Goal: Transaction & Acquisition: Purchase product/service

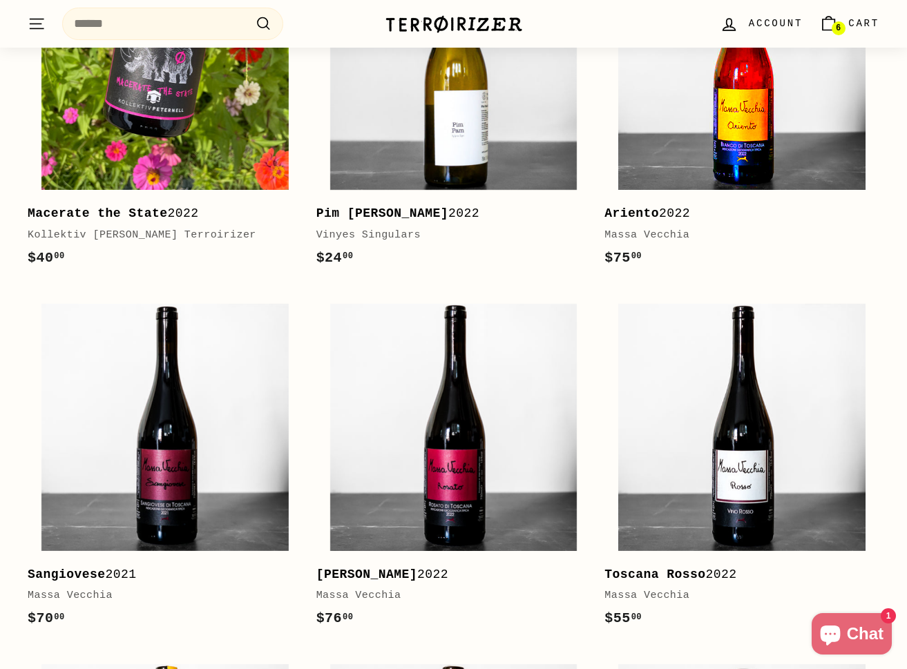
scroll to position [338, 0]
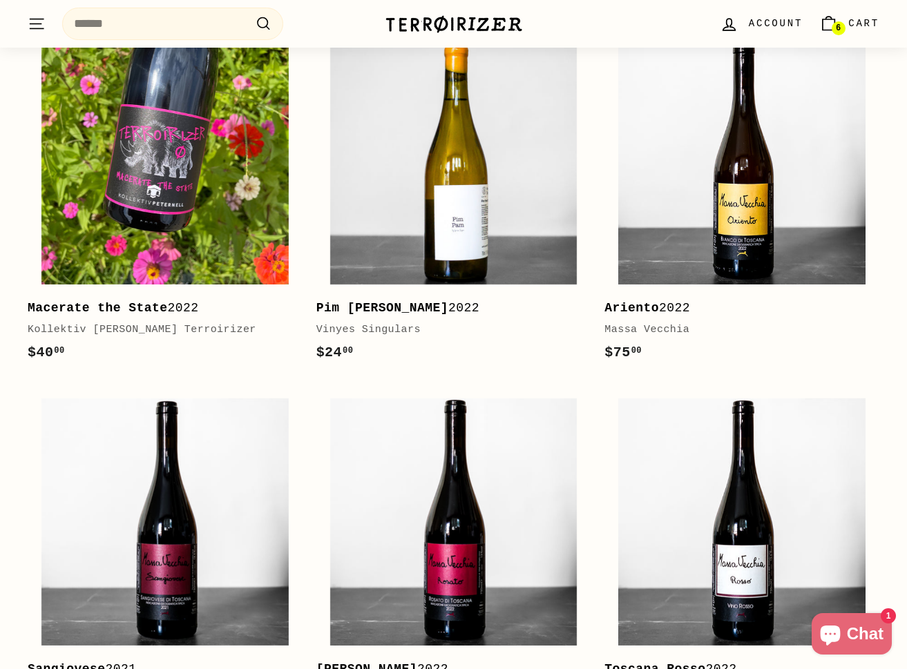
click at [841, 32] on span "6" at bounding box center [838, 28] width 5 height 8
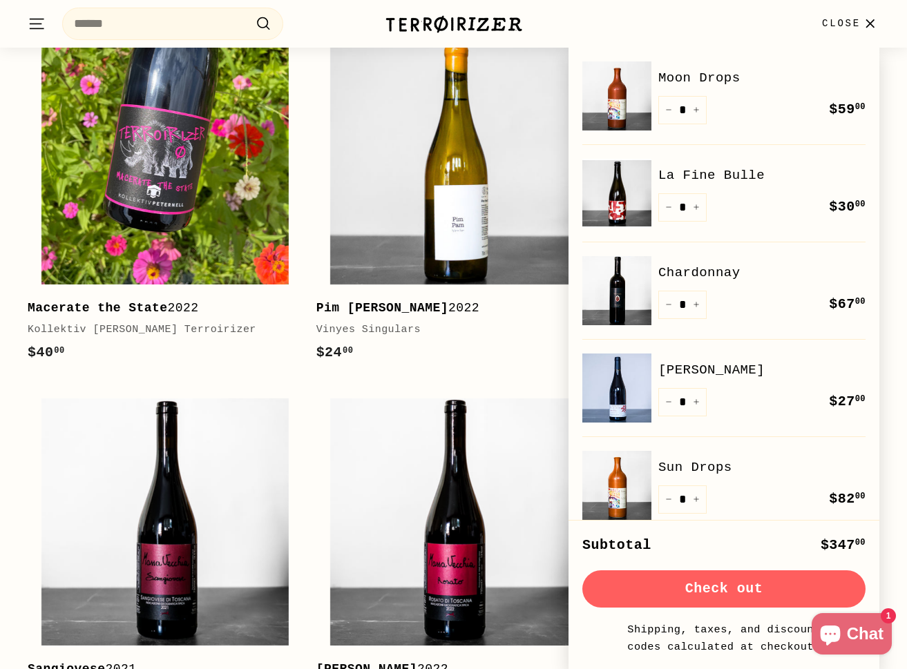
click at [709, 273] on link "Chardonnay" at bounding box center [761, 273] width 207 height 21
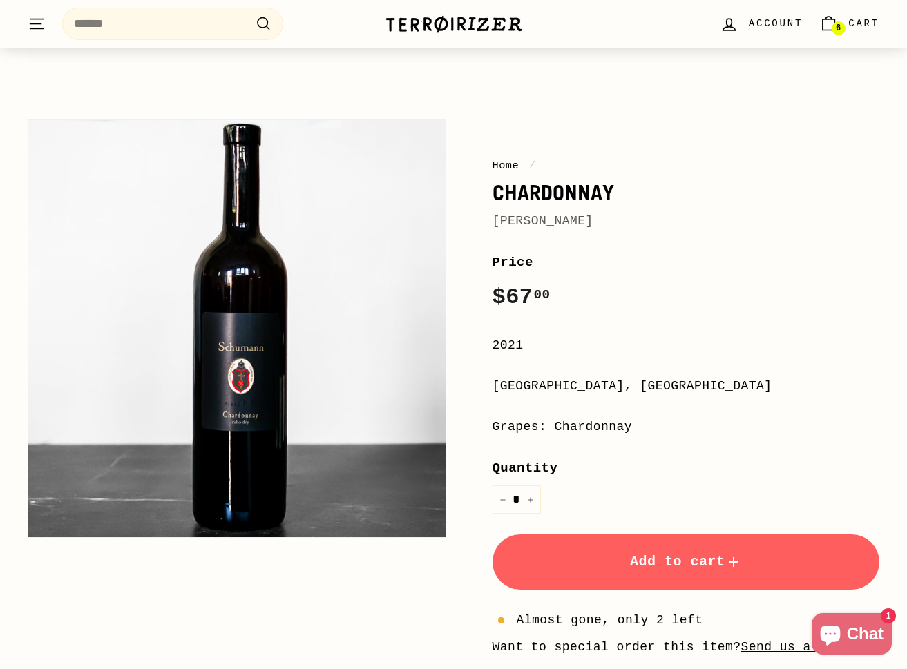
scroll to position [75, 0]
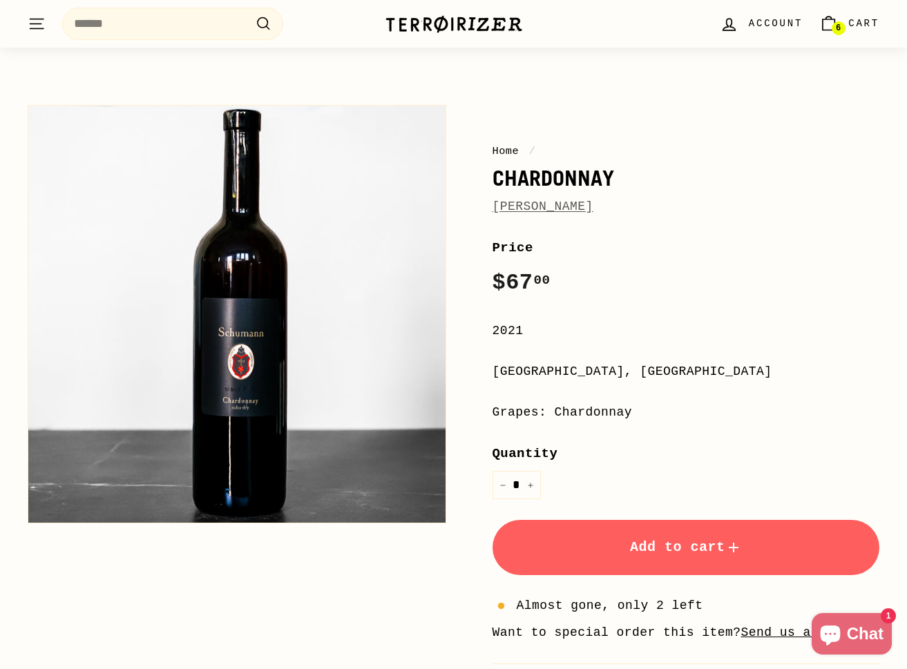
click at [612, 536] on button "Add to cart" at bounding box center [687, 547] width 388 height 55
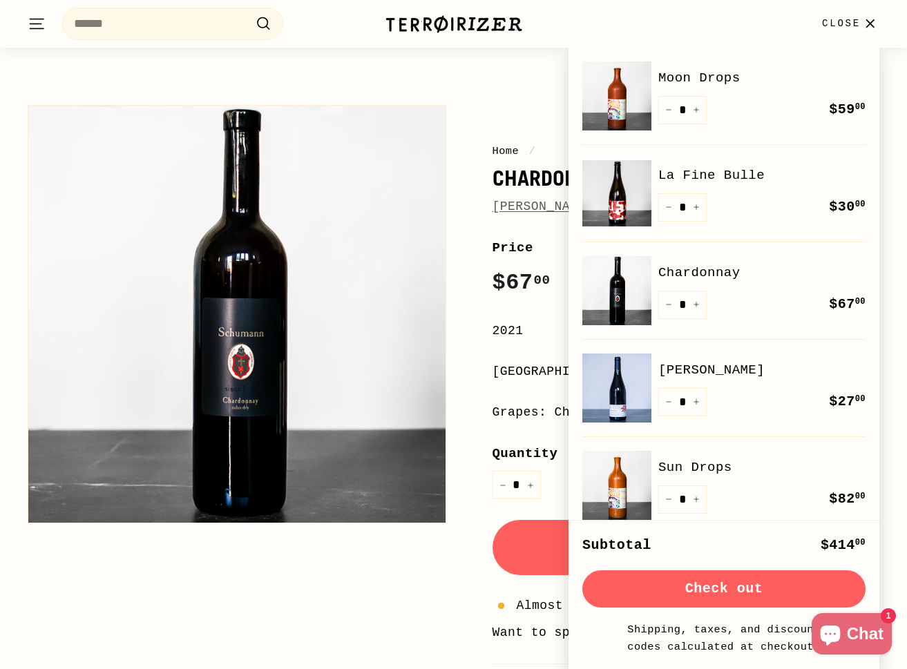
click at [846, 25] on span "Close" at bounding box center [841, 23] width 39 height 15
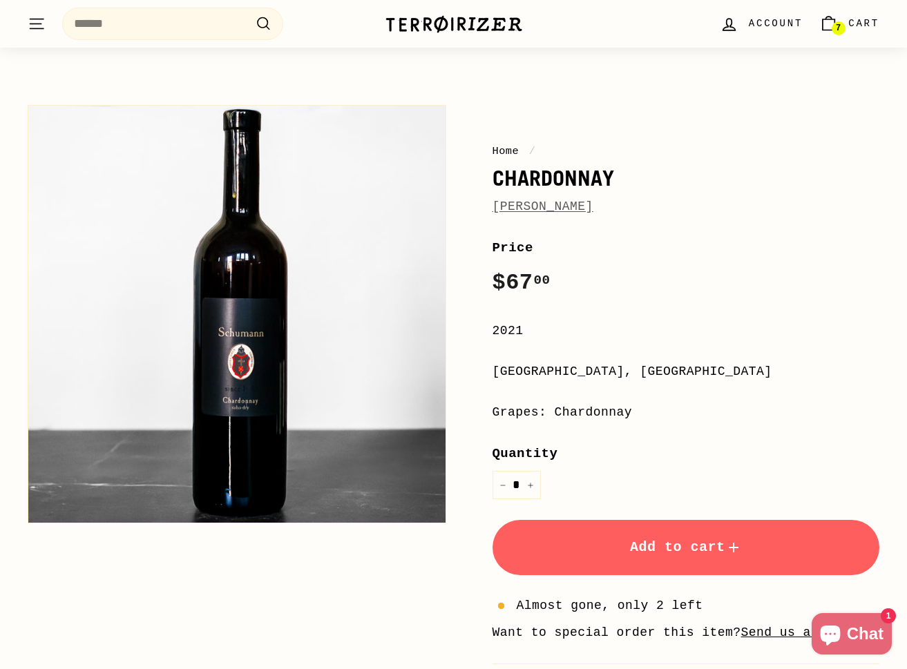
click at [840, 25] on span "7" at bounding box center [838, 28] width 5 height 10
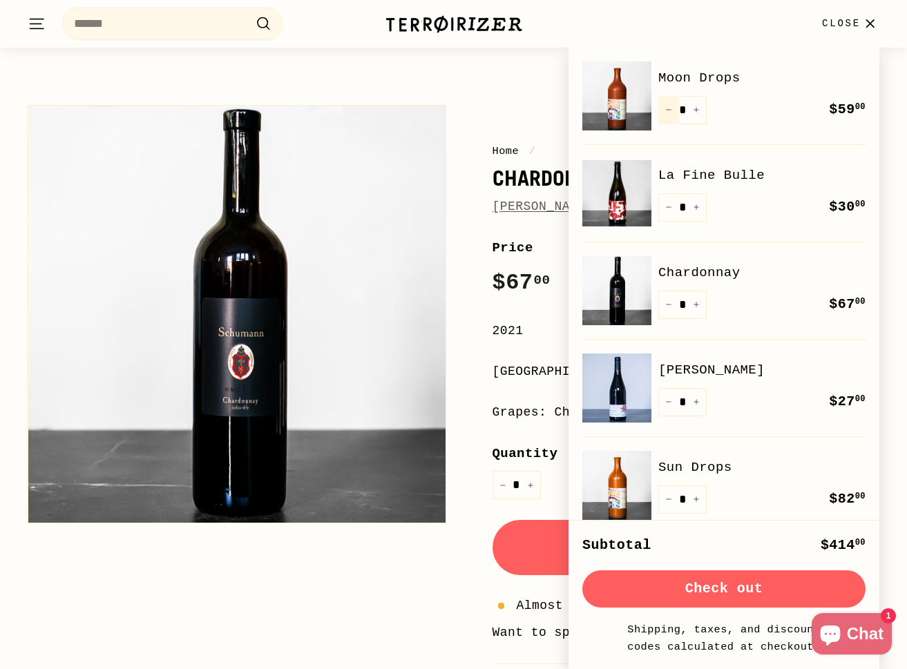
click at [671, 113] on icon "Reduce item quantity by one" at bounding box center [668, 109] width 7 height 7
type input "*"
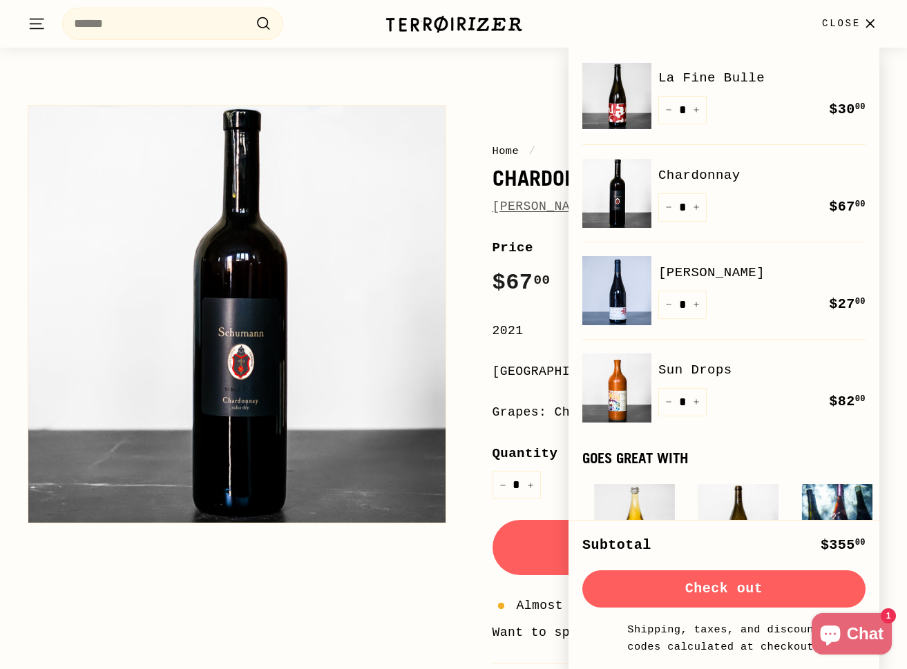
scroll to position [0, 0]
click at [406, 579] on div "Home / Chardonnay Radovan Šuman Price Regular price $67 00 $67.00 / 2021 Štajer…" at bounding box center [445, 462] width 867 height 728
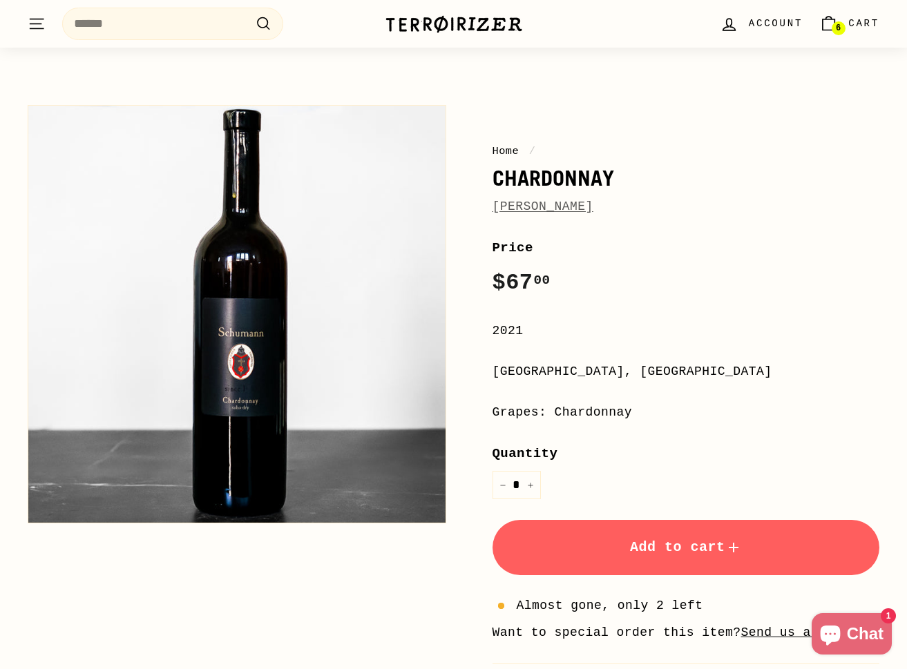
click at [841, 25] on span "6" at bounding box center [838, 28] width 5 height 8
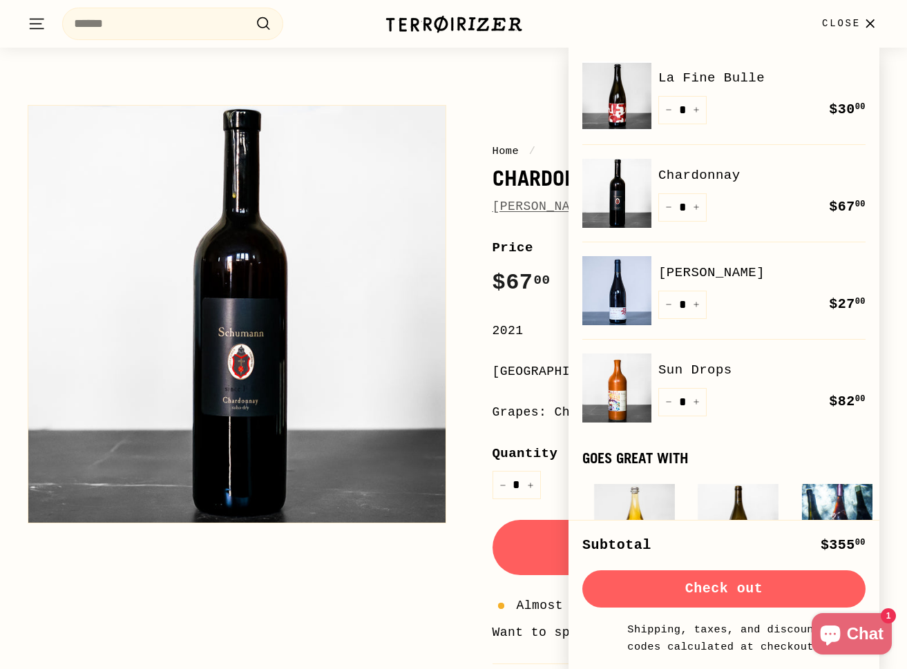
click at [708, 171] on link "Chardonnay" at bounding box center [761, 175] width 207 height 21
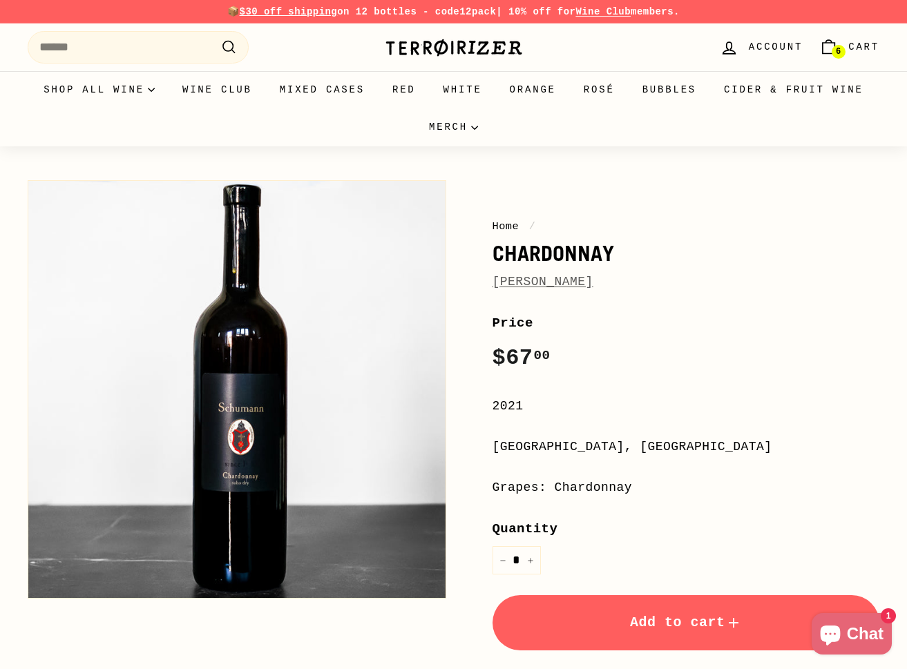
click at [831, 48] on icon "Cart" at bounding box center [828, 47] width 19 height 19
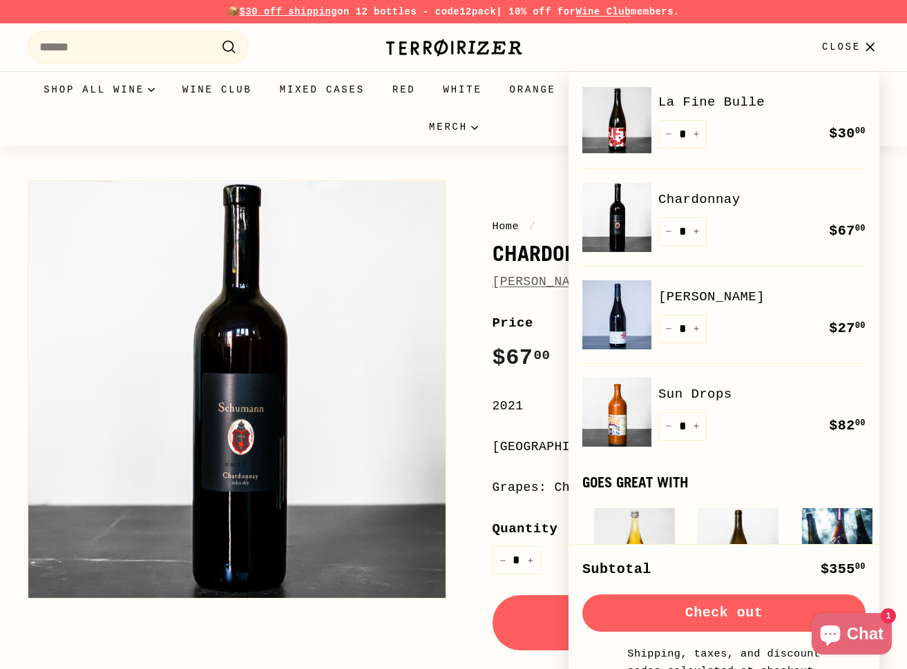
click at [696, 99] on link "La Fine Bulle" at bounding box center [761, 102] width 207 height 21
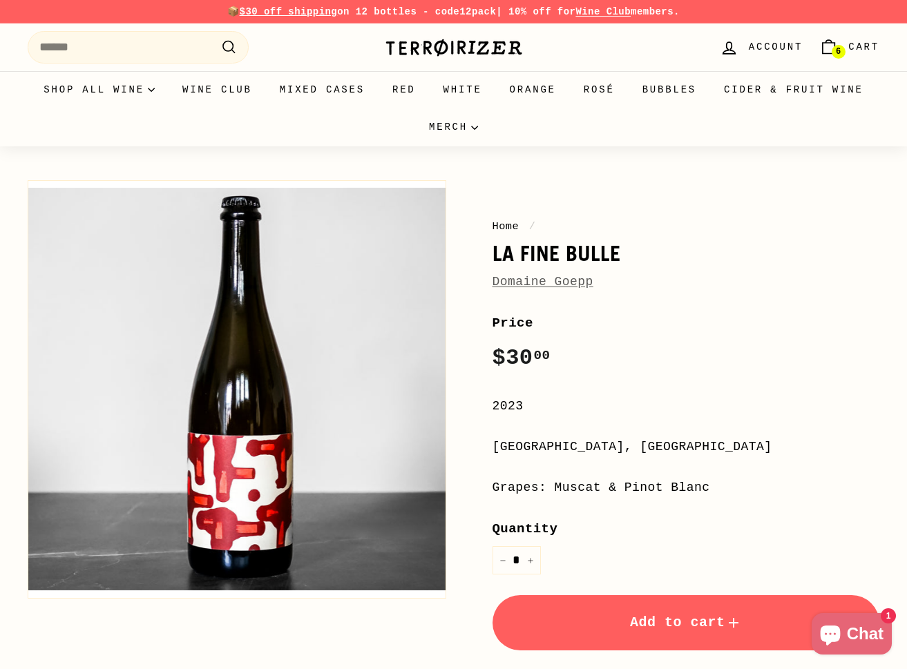
click at [826, 51] on icon "Cart" at bounding box center [828, 47] width 19 height 19
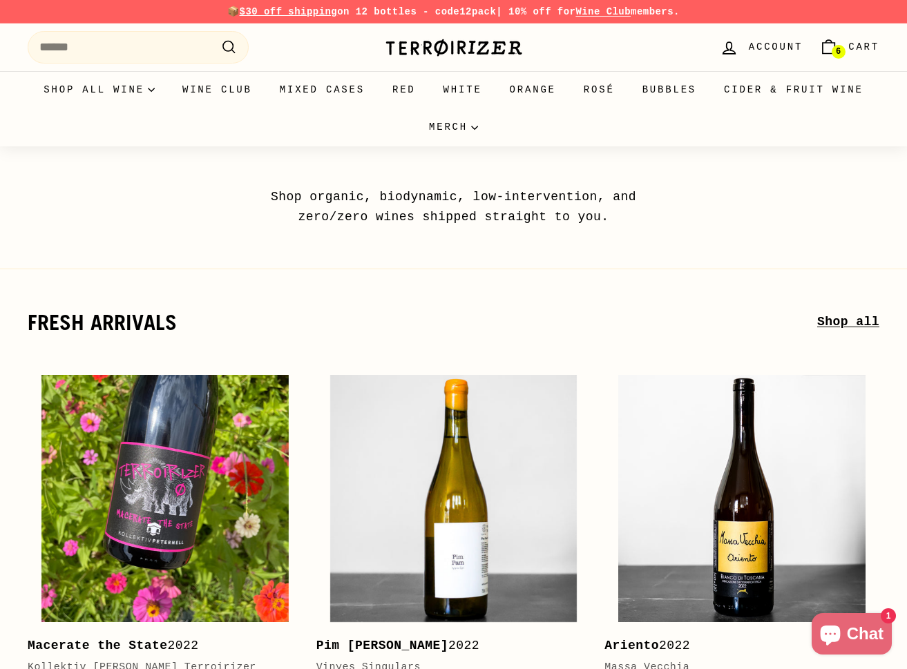
click at [850, 44] on span "Cart" at bounding box center [863, 46] width 31 height 15
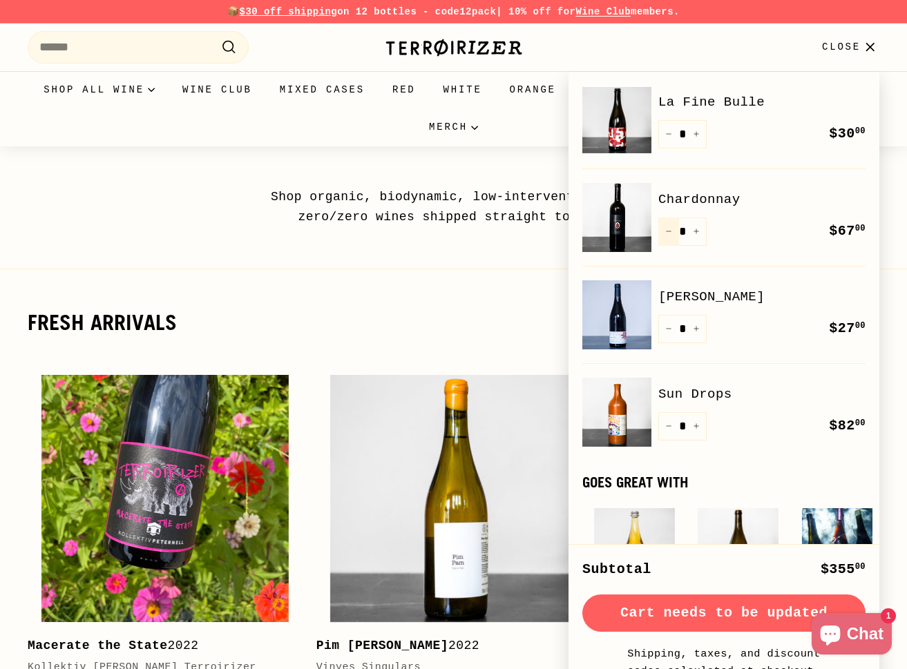
click at [669, 230] on icon "Reduce item quantity by one" at bounding box center [668, 231] width 7 height 7
type input "*"
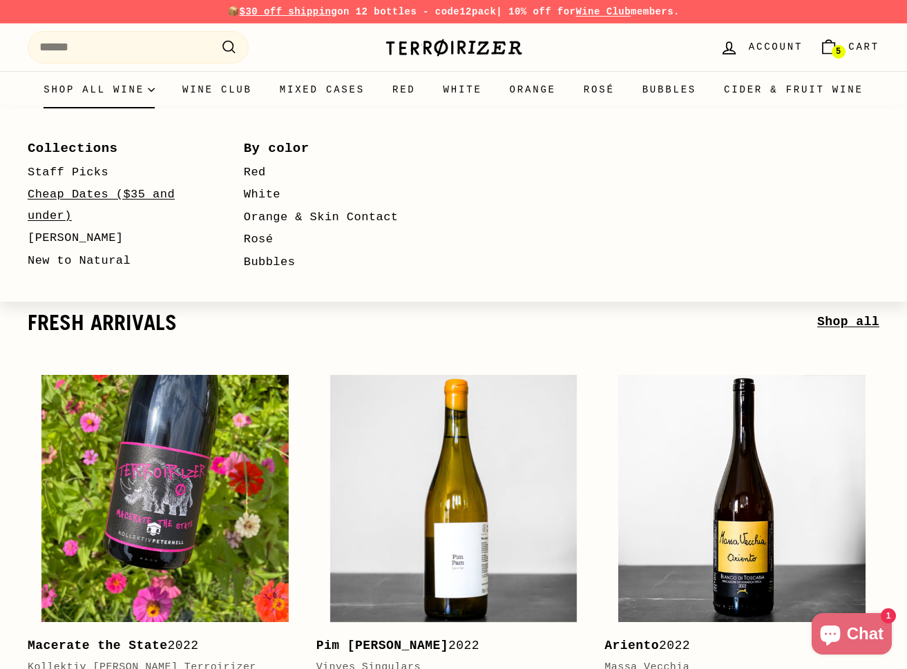
click at [117, 200] on link "Cheap Dates ($35 and under)" at bounding box center [116, 206] width 176 height 44
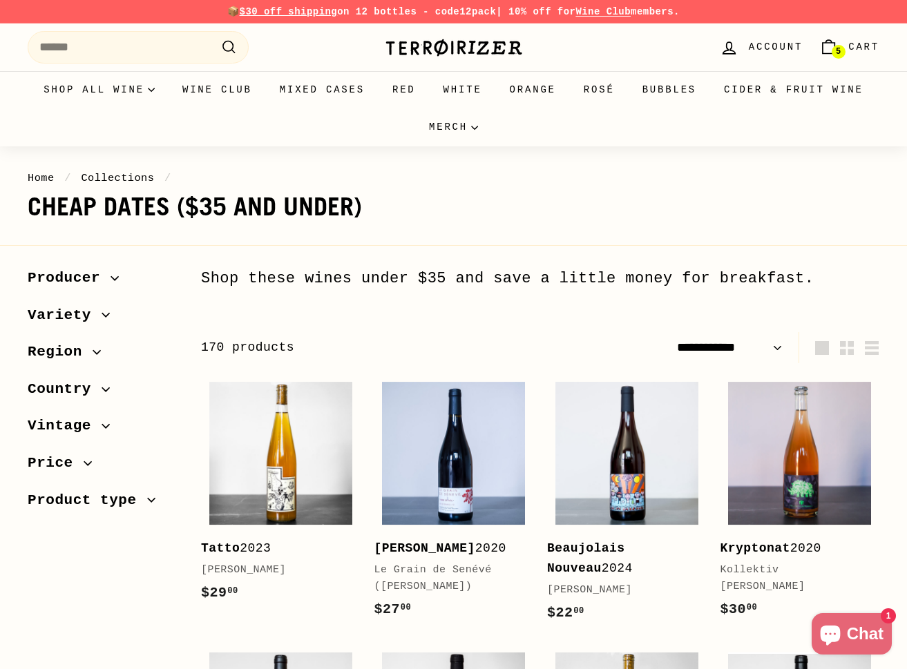
select select "**********"
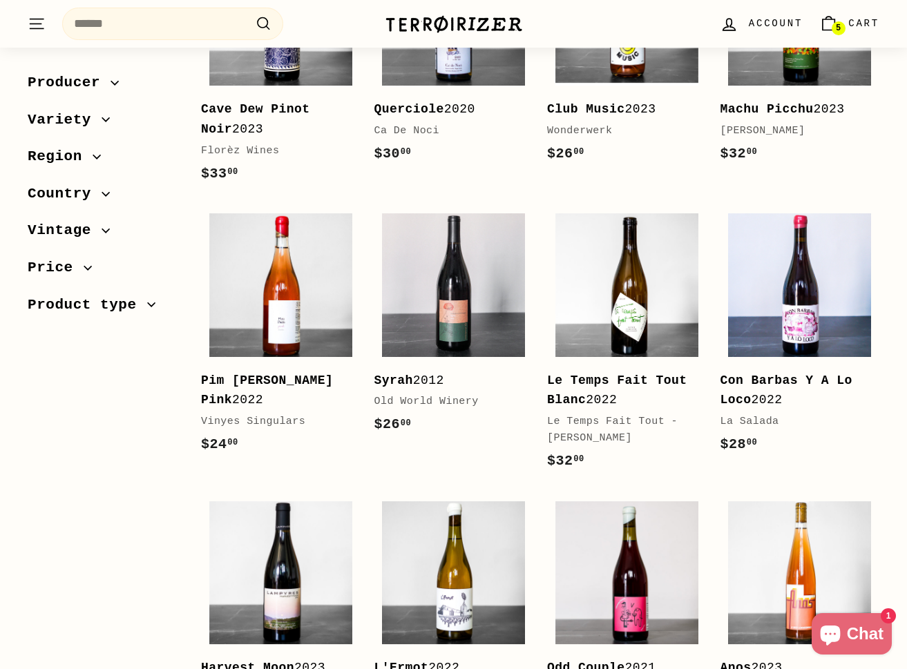
scroll to position [1846, 0]
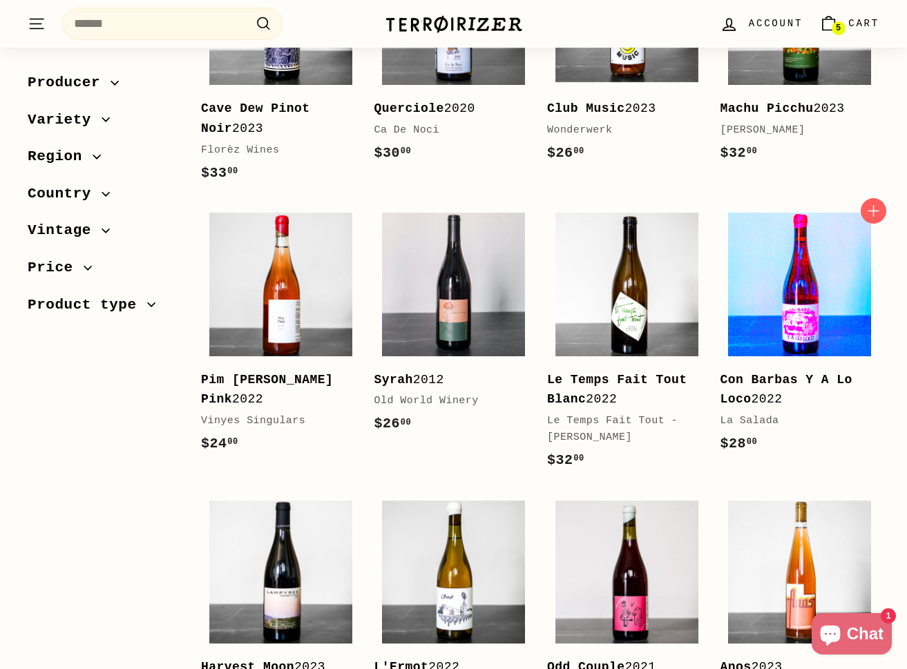
click at [773, 266] on img at bounding box center [799, 284] width 143 height 143
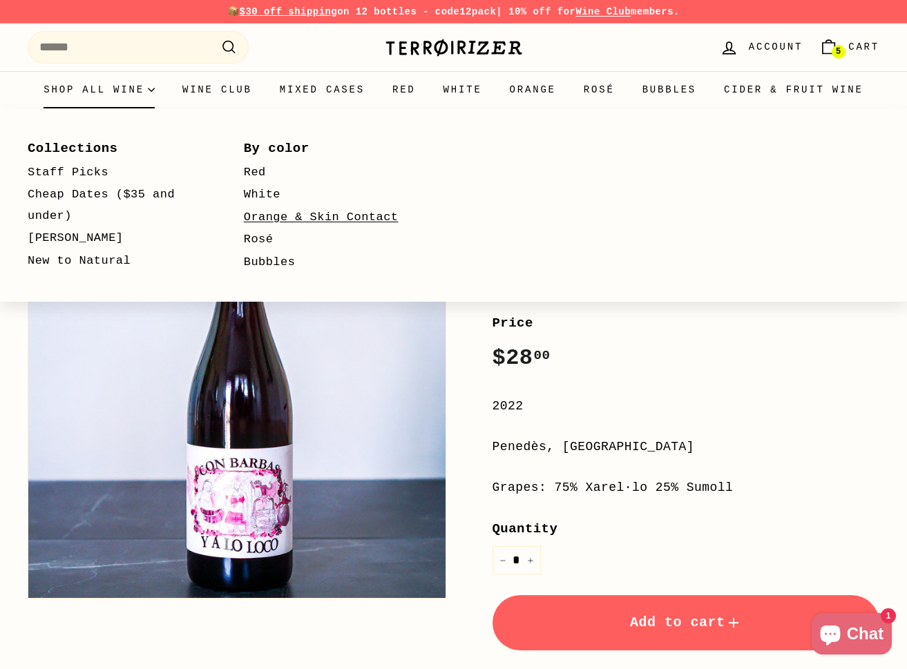
click at [290, 214] on link "Orange & Skin Contact" at bounding box center [332, 218] width 176 height 23
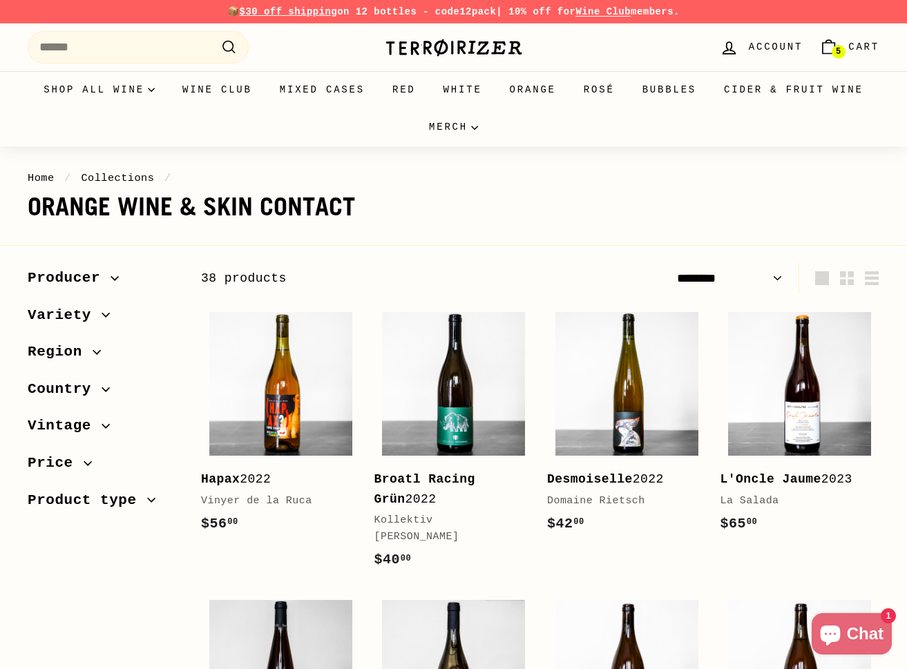
select select "******"
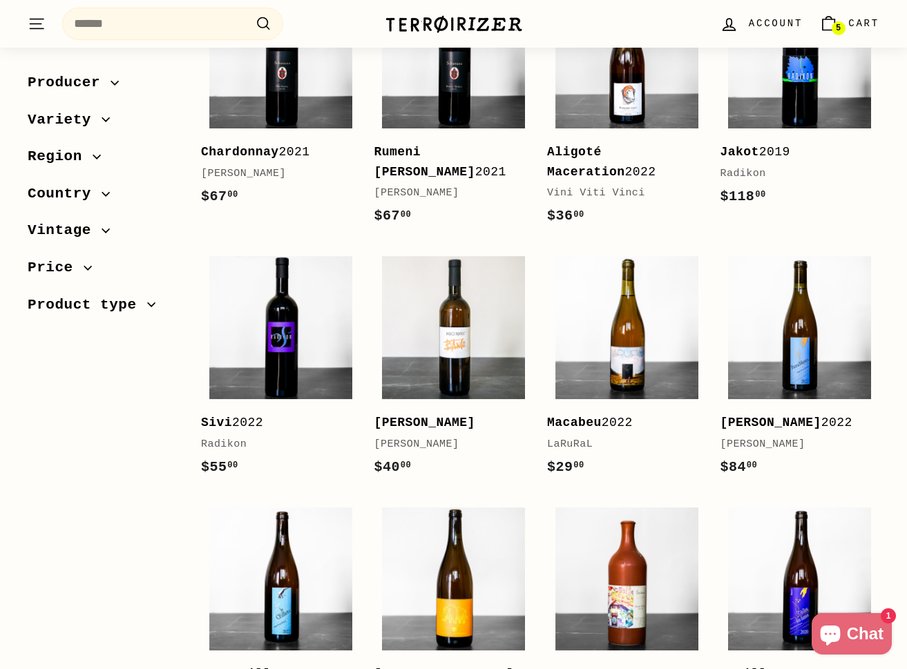
scroll to position [1140, 0]
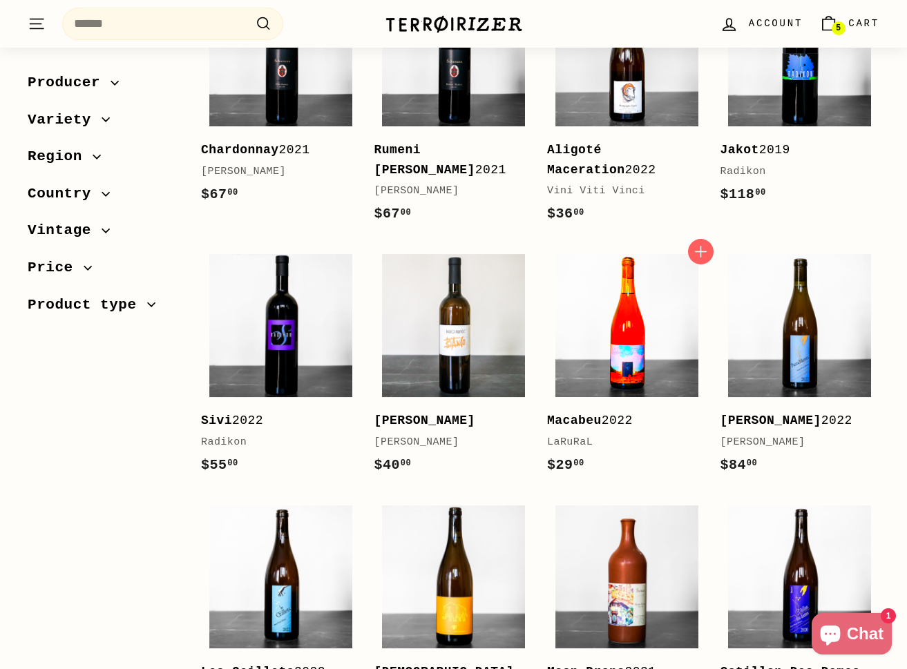
click at [593, 298] on img at bounding box center [626, 325] width 143 height 143
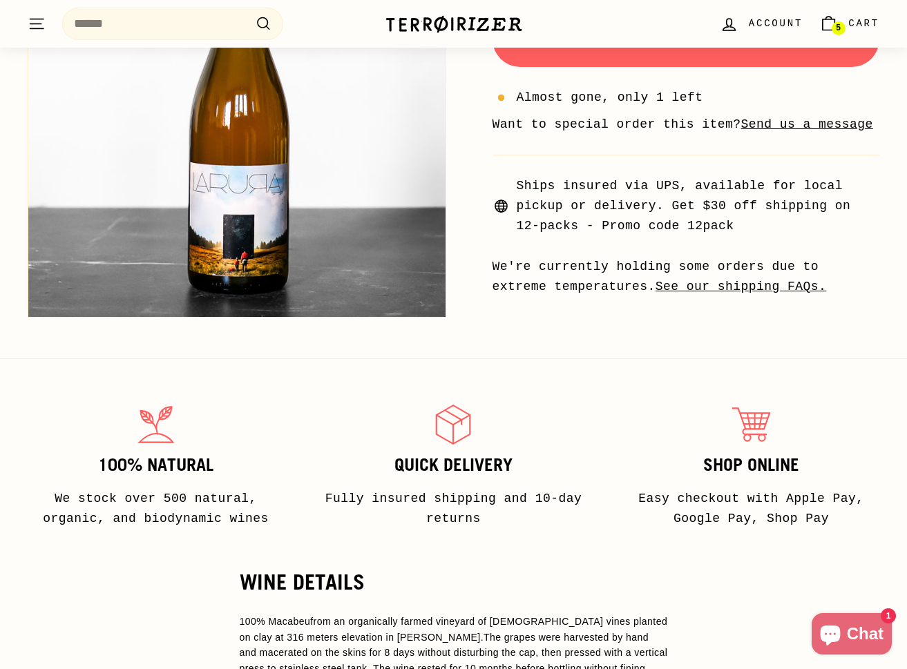
scroll to position [542, 0]
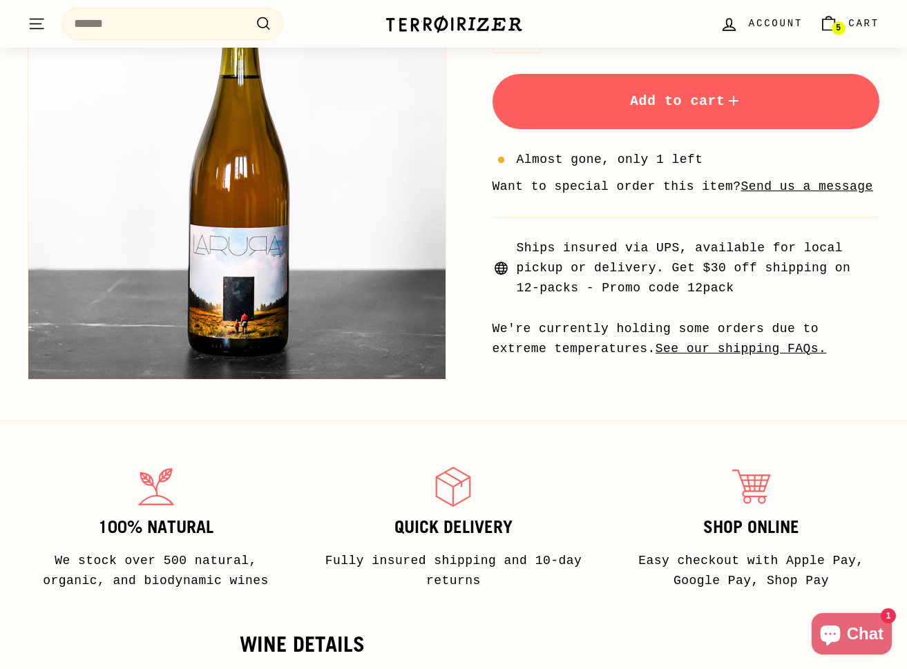
click at [669, 93] on span "Add to cart" at bounding box center [686, 101] width 112 height 16
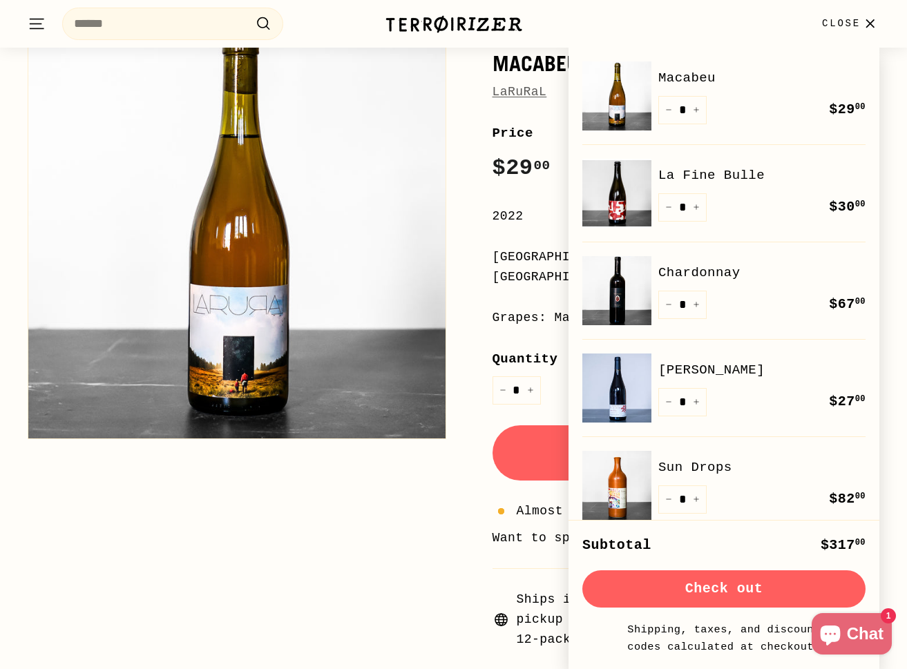
scroll to position [189, 0]
click at [707, 180] on link "La Fine Bulle" at bounding box center [761, 175] width 207 height 21
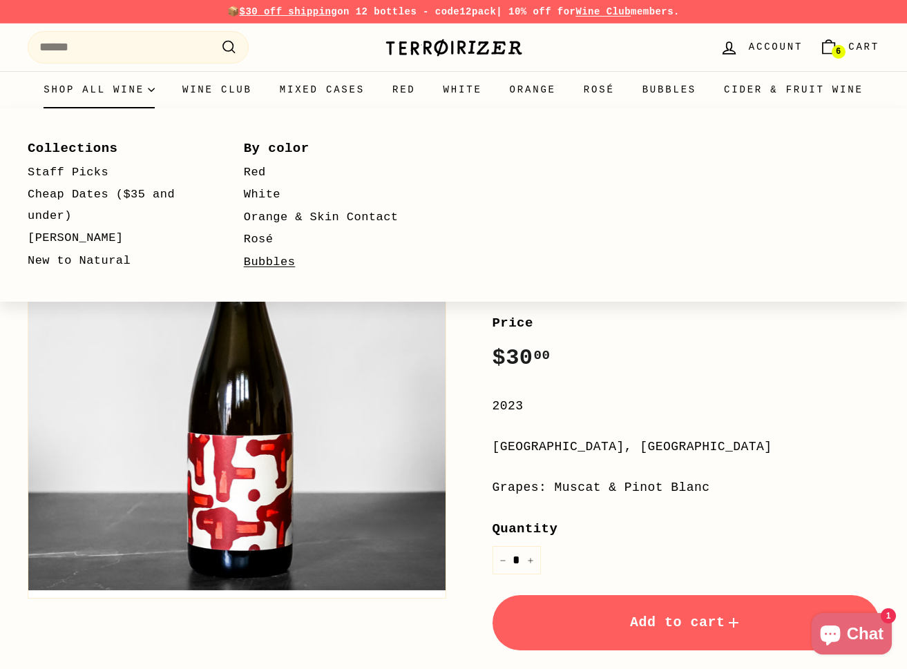
click at [267, 260] on link "Bubbles" at bounding box center [332, 262] width 176 height 23
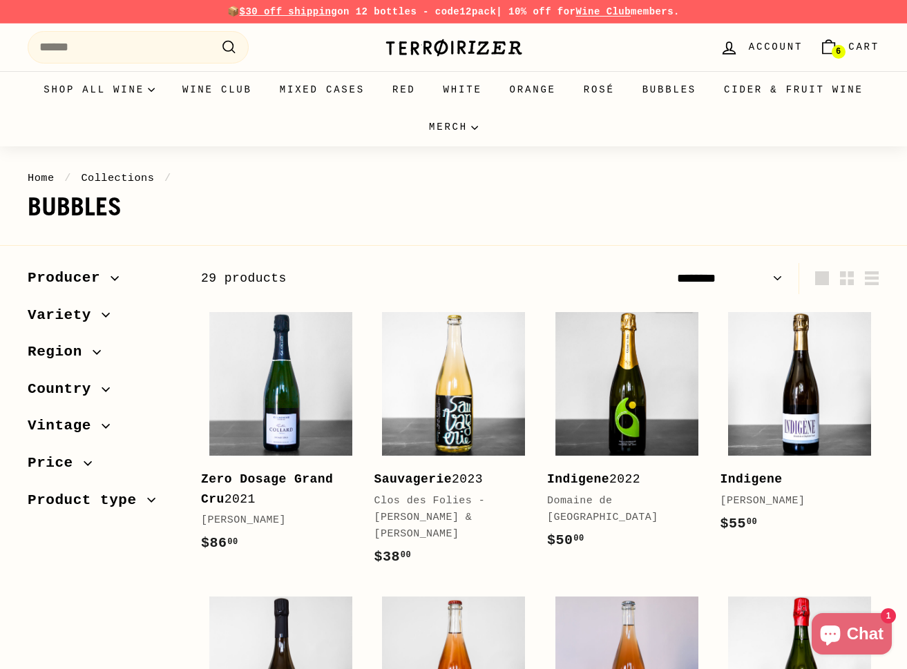
select select "******"
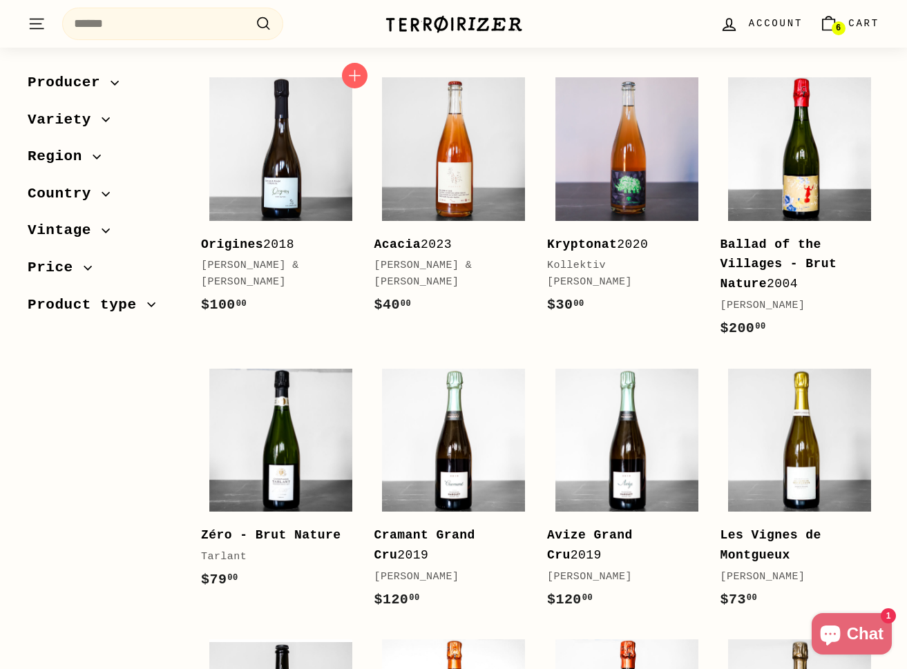
scroll to position [526, 0]
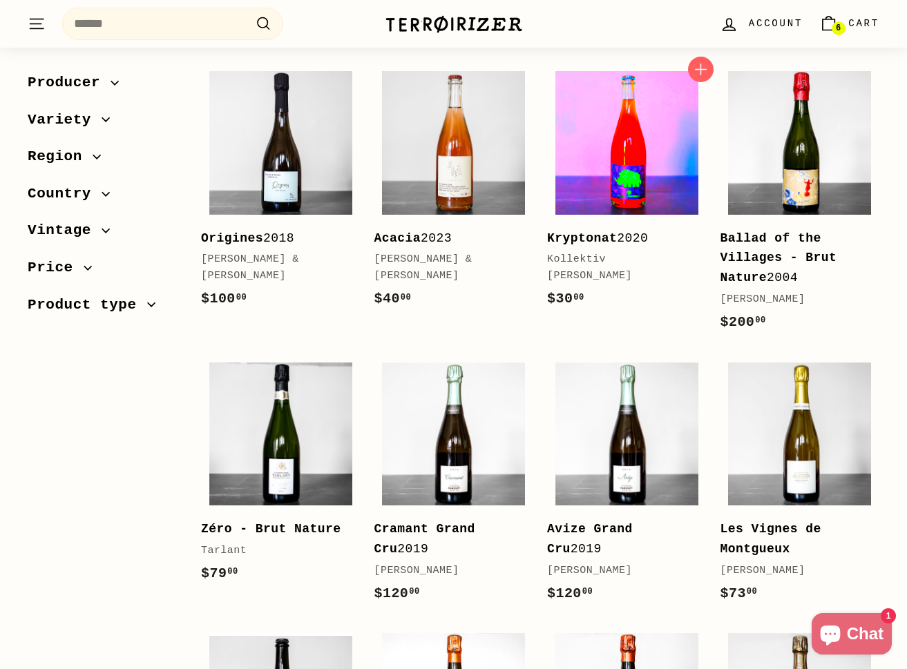
click at [586, 182] on img at bounding box center [626, 142] width 143 height 143
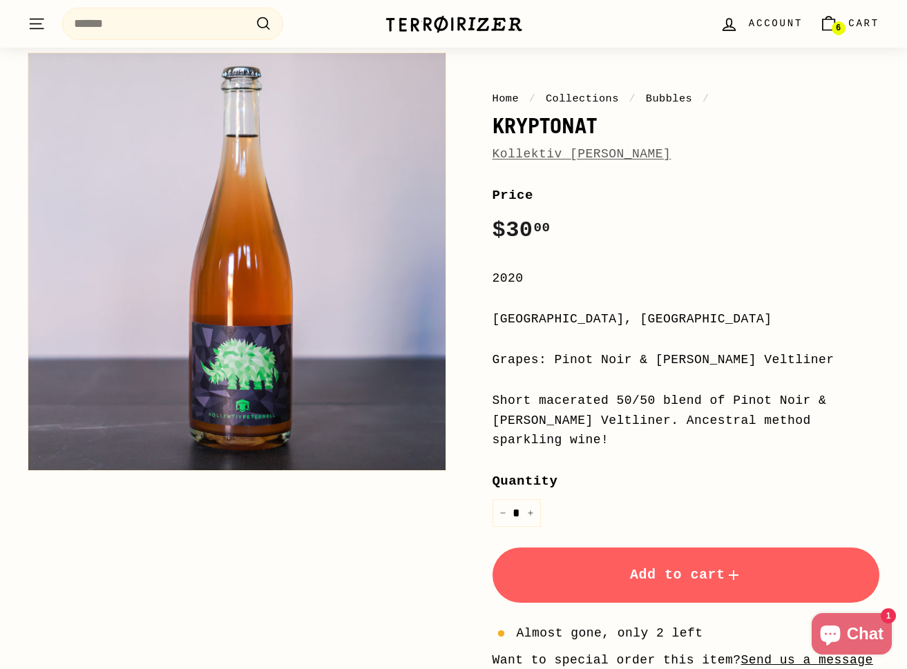
scroll to position [201, 0]
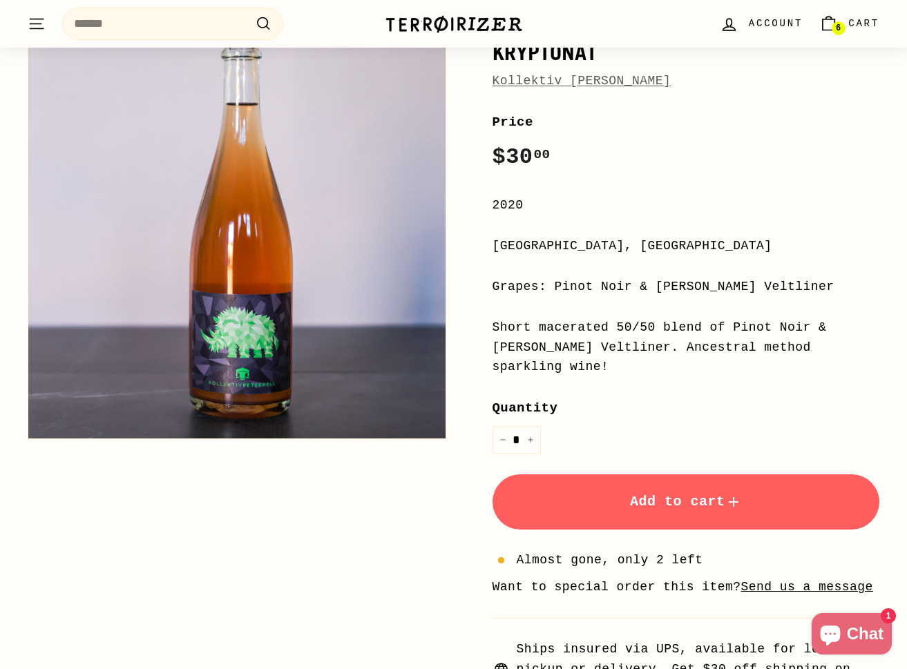
click at [673, 495] on span "Add to cart" at bounding box center [686, 502] width 112 height 16
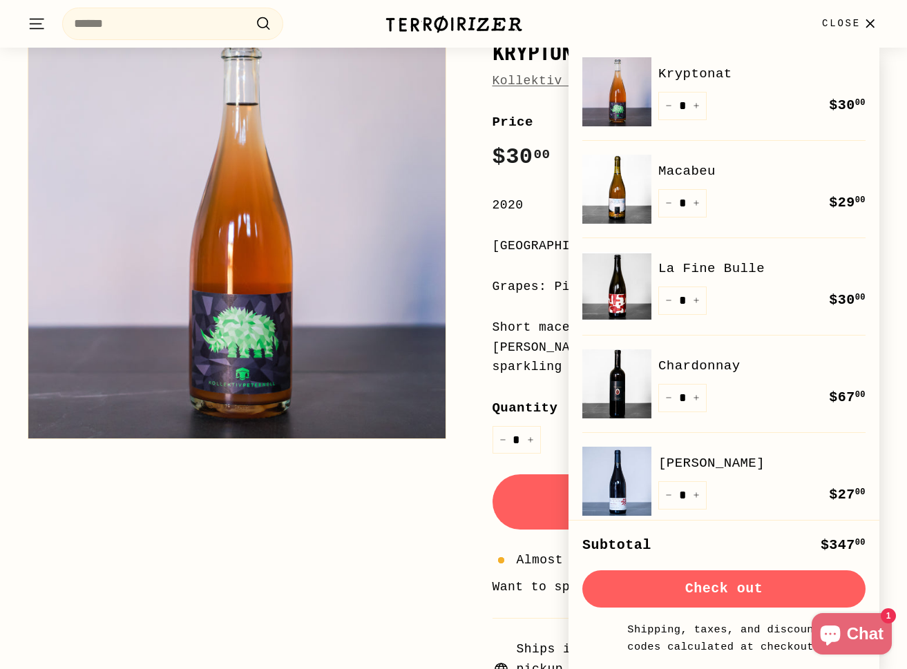
scroll to position [0, 0]
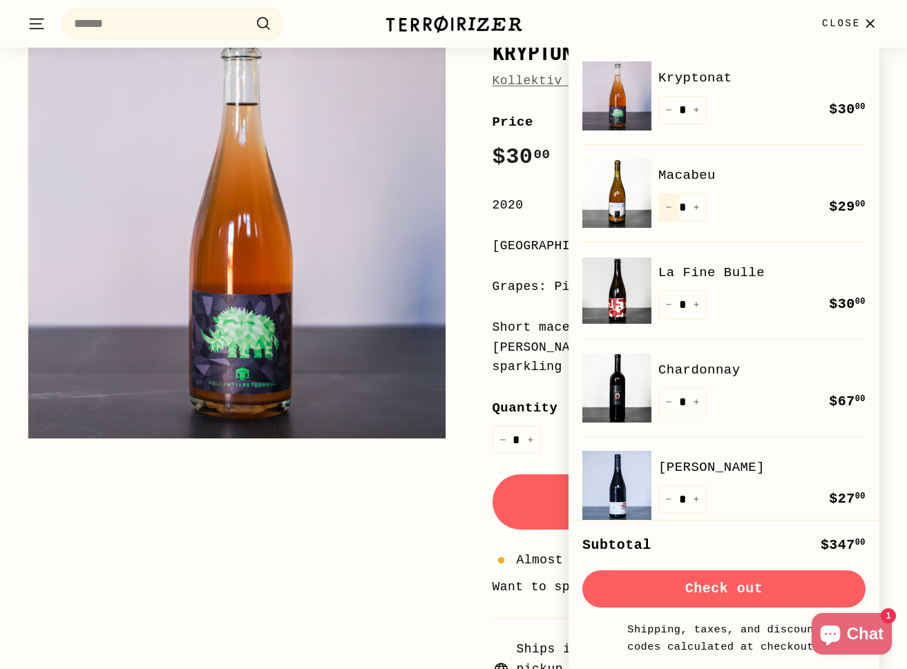
click at [669, 209] on icon "Reduce item quantity by one" at bounding box center [668, 207] width 7 height 7
type input "*"
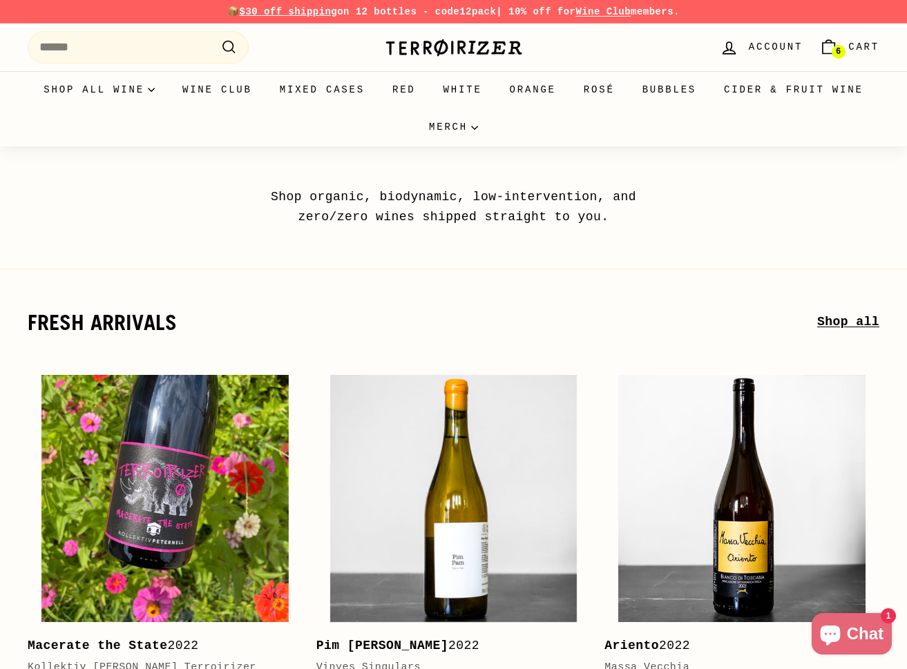
click at [837, 47] on span "6" at bounding box center [838, 52] width 5 height 10
click at [852, 53] on span "Cart" at bounding box center [863, 46] width 31 height 15
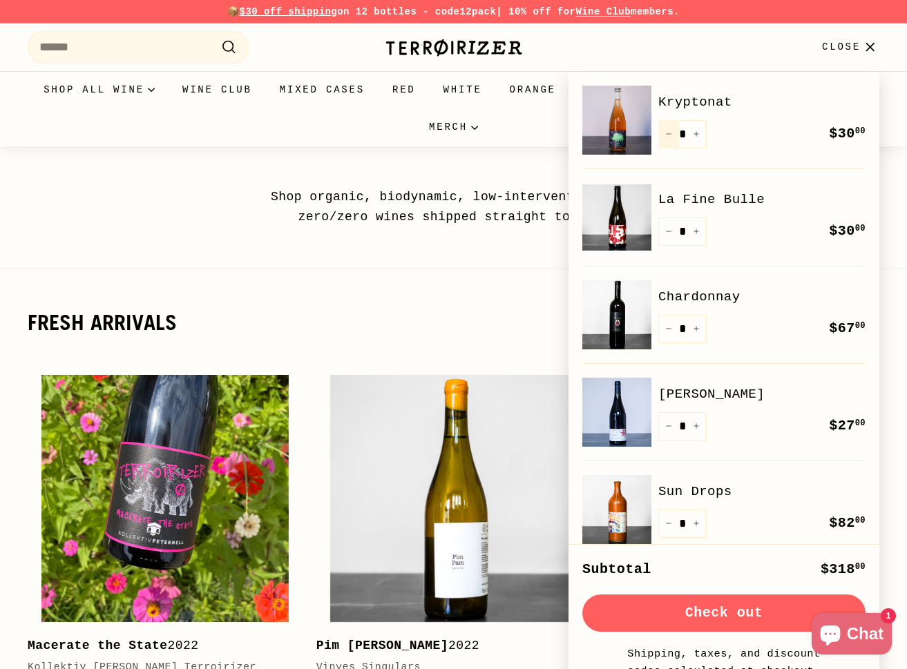
click at [664, 137] on button "−" at bounding box center [668, 134] width 21 height 28
type input "*"
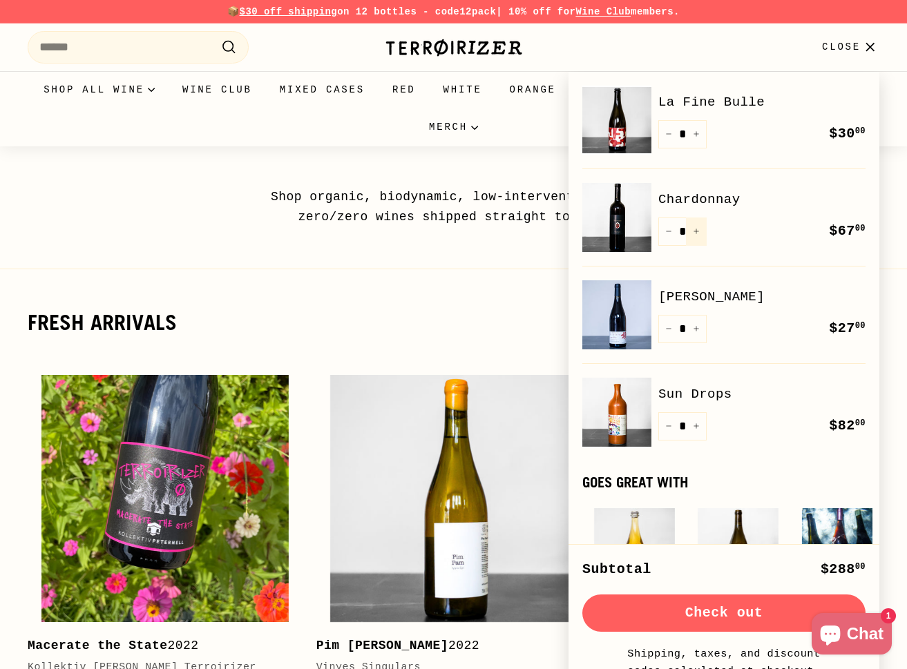
click at [696, 232] on icon "Increase item quantity by one" at bounding box center [696, 231] width 7 height 7
type input "*"
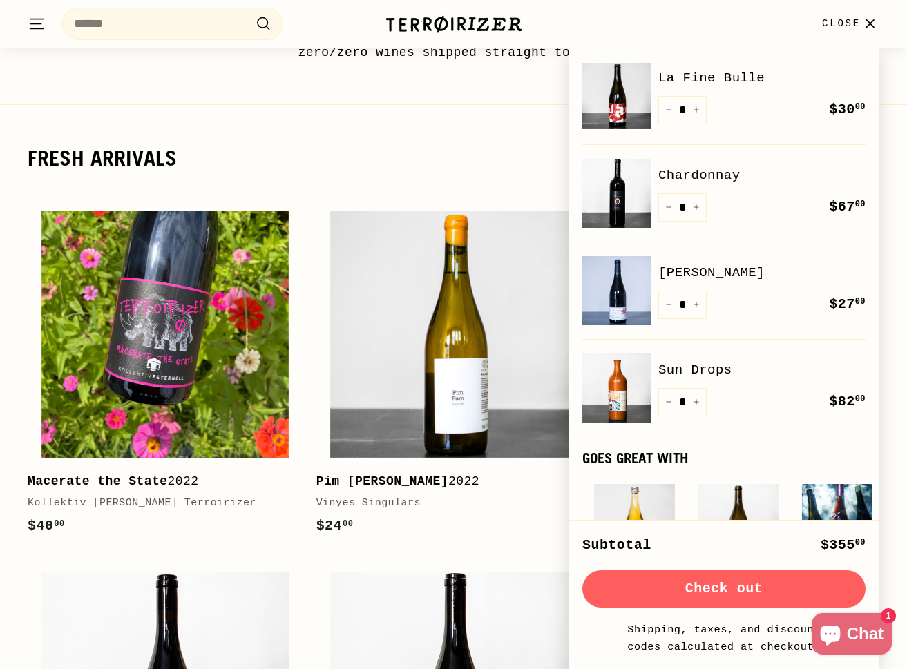
scroll to position [166, 0]
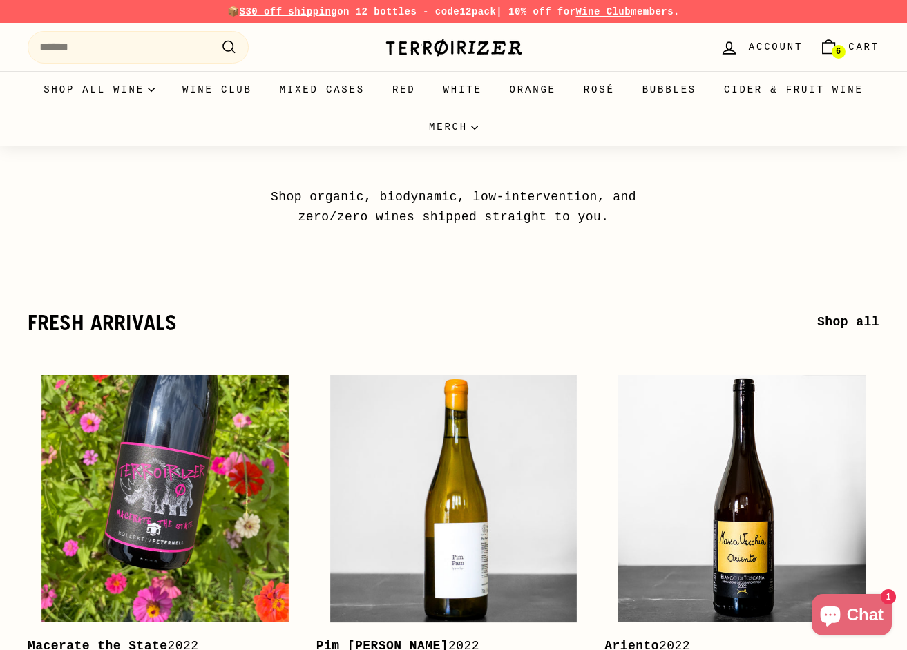
click at [845, 46] on link "6 Cart" at bounding box center [849, 47] width 77 height 41
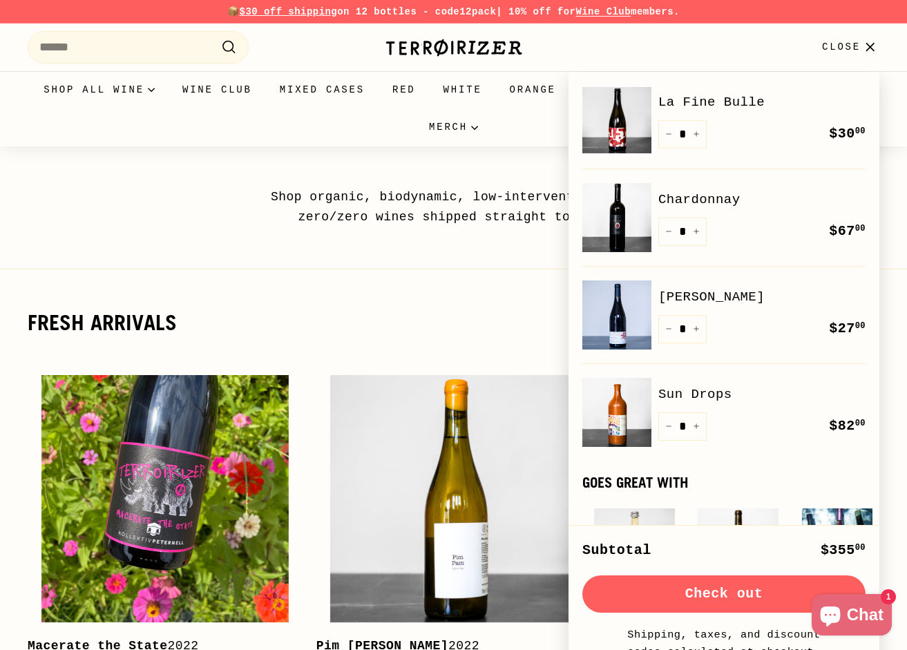
click at [705, 101] on link "La Fine Bulle" at bounding box center [761, 102] width 207 height 21
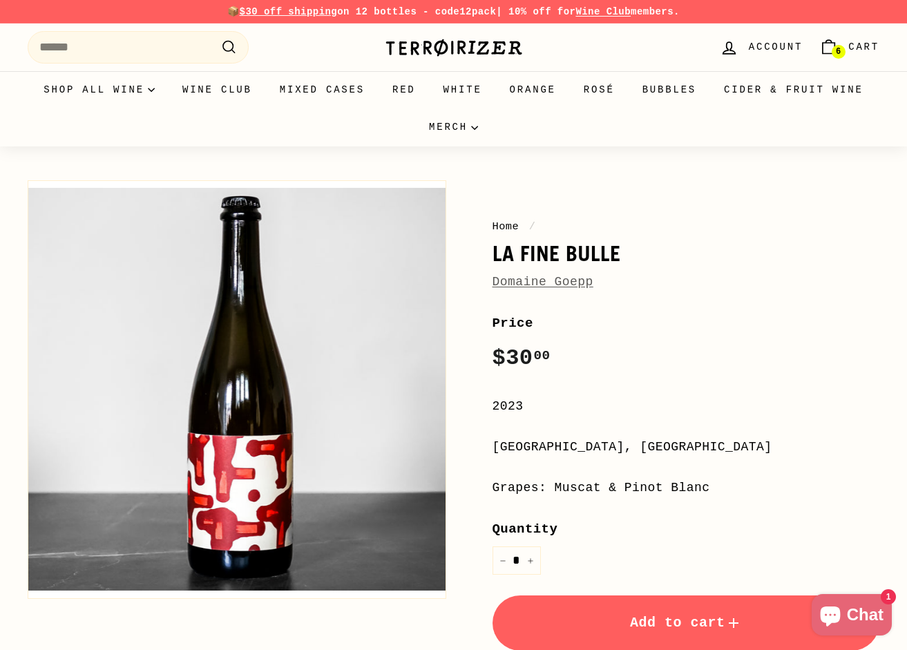
click at [846, 53] on link "6 Cart" at bounding box center [849, 47] width 77 height 41
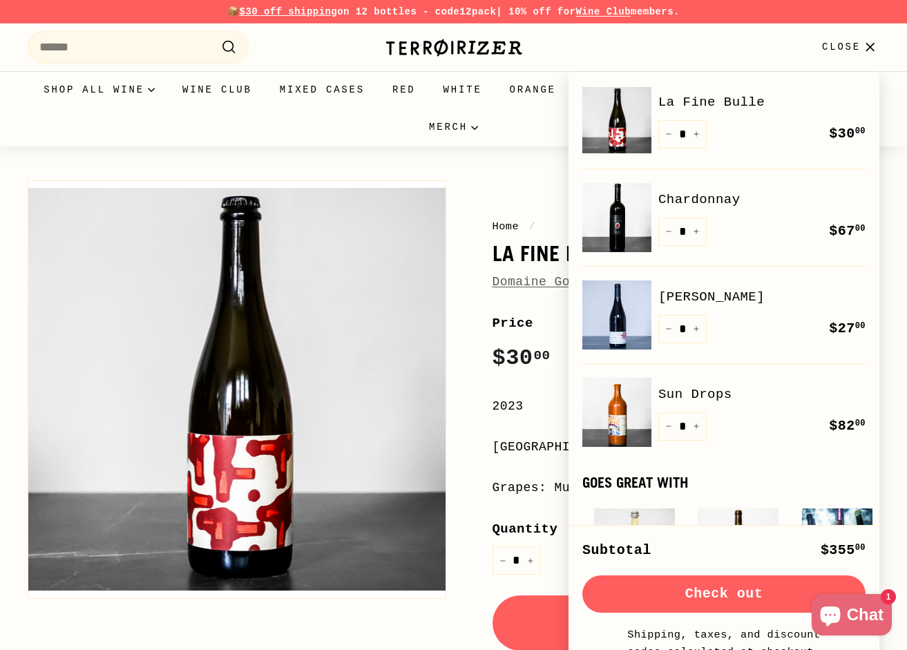
click at [722, 297] on link "[PERSON_NAME]" at bounding box center [761, 297] width 207 height 21
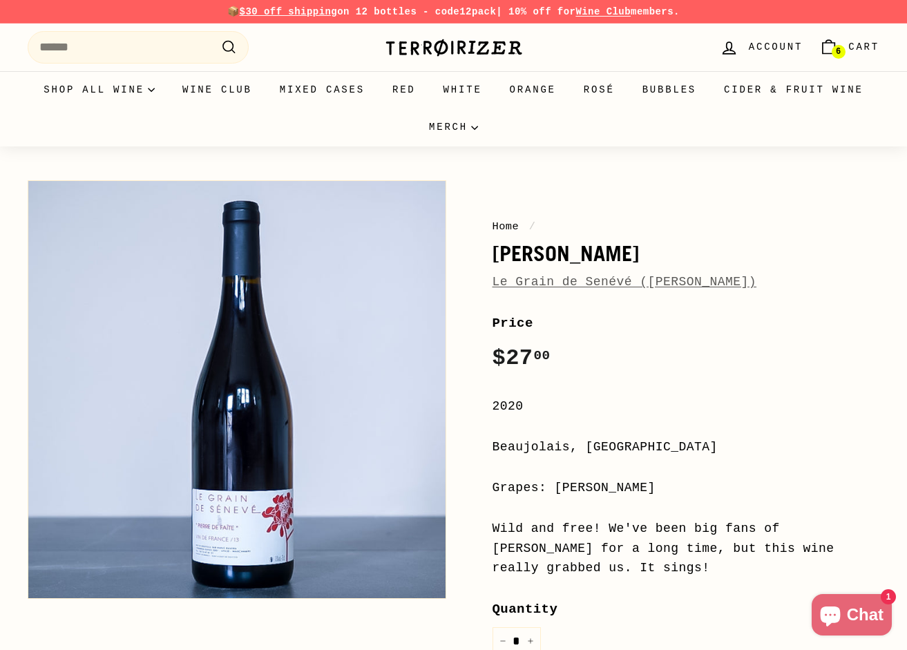
click at [860, 49] on span "Cart" at bounding box center [863, 46] width 31 height 15
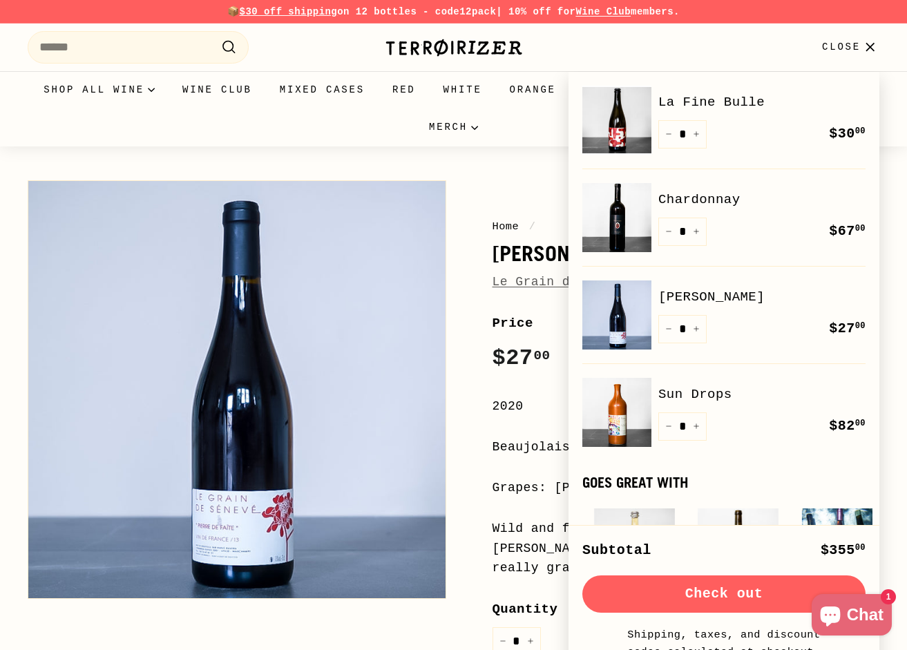
click at [703, 393] on link "Sun Drops" at bounding box center [761, 394] width 207 height 21
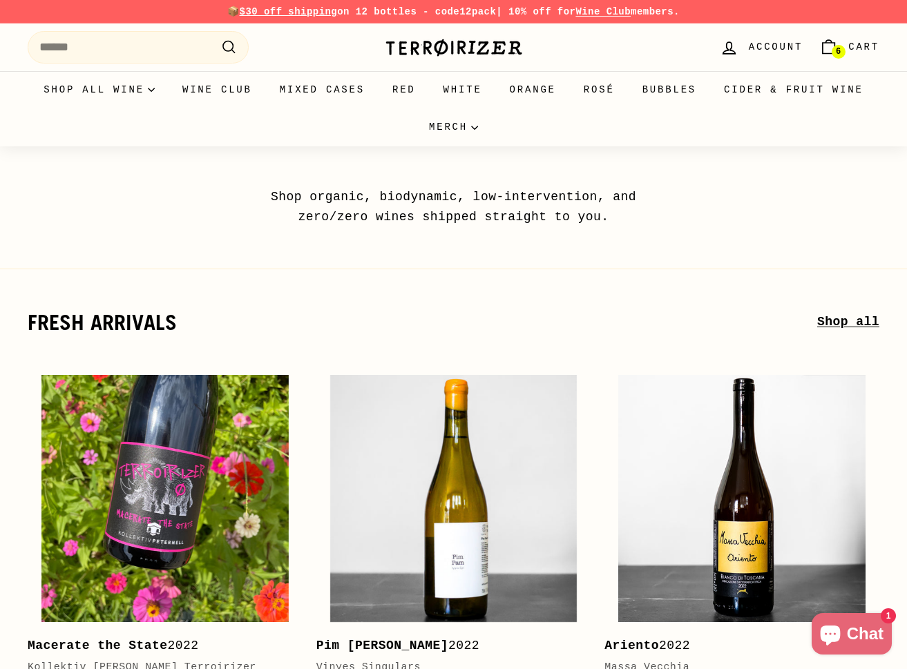
click at [855, 52] on span "Cart" at bounding box center [863, 46] width 31 height 15
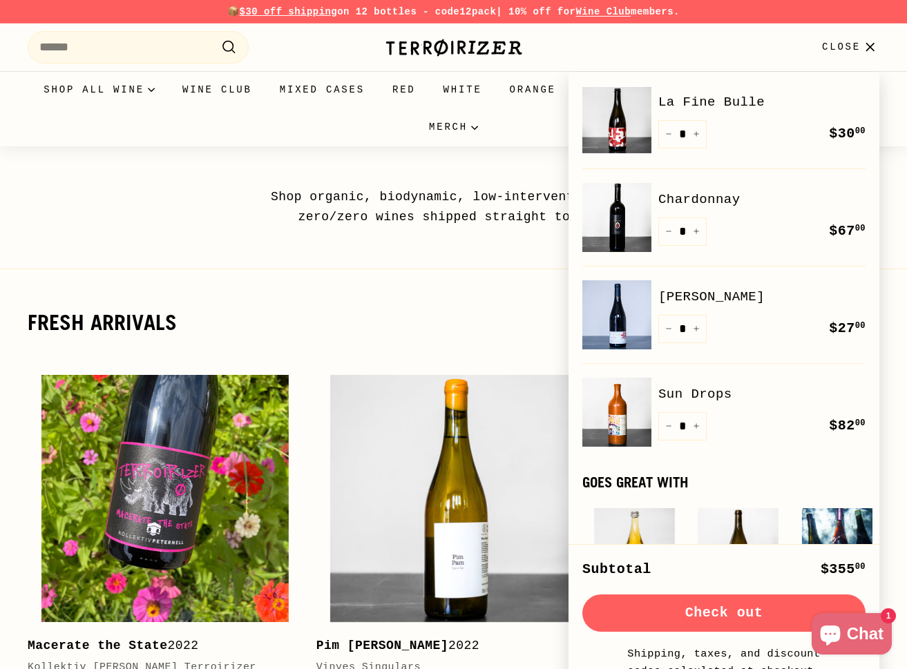
click at [767, 301] on link "[PERSON_NAME]" at bounding box center [761, 297] width 207 height 21
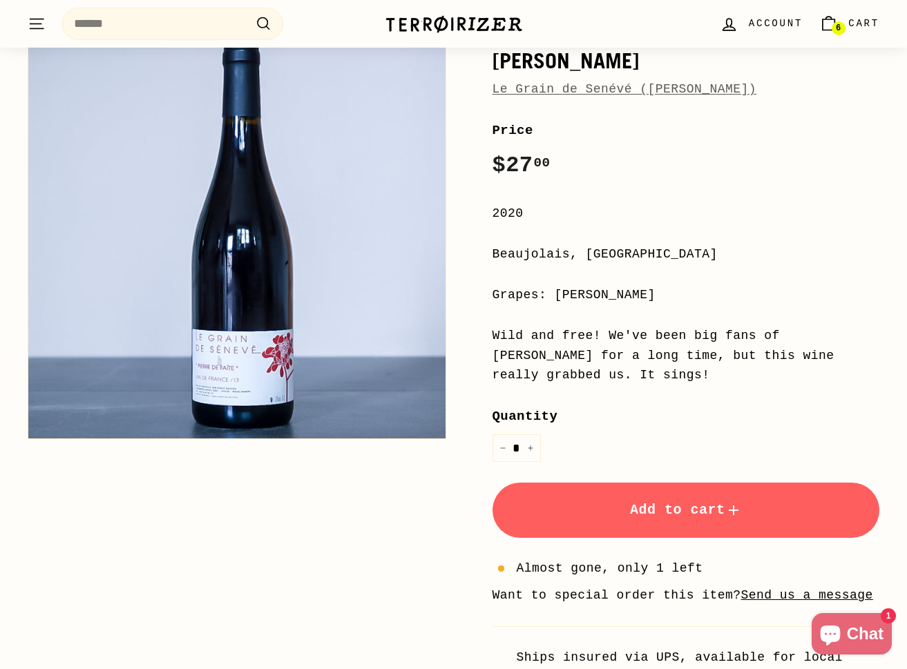
scroll to position [182, 0]
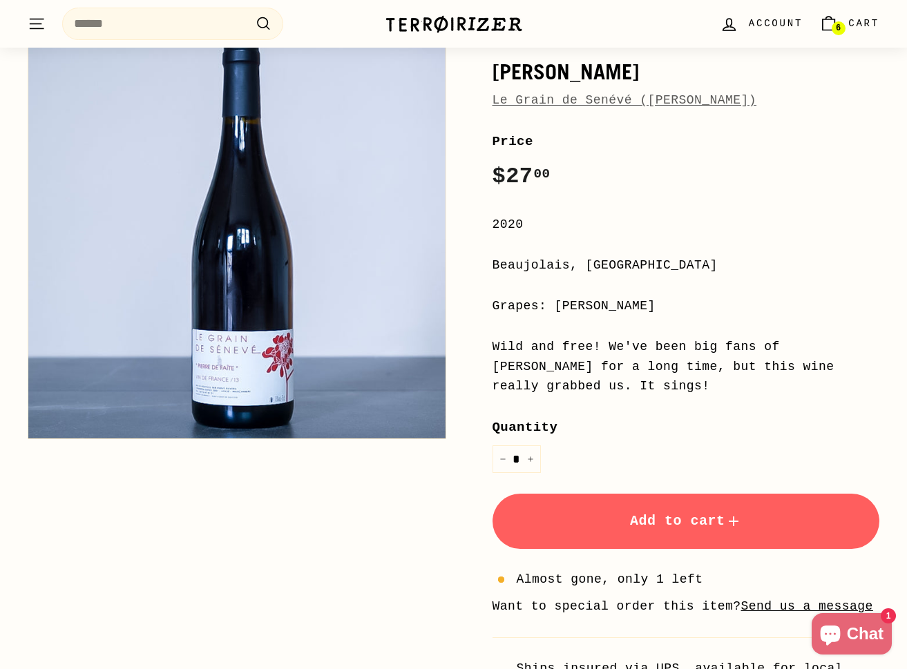
click at [856, 28] on span "Cart" at bounding box center [863, 23] width 31 height 15
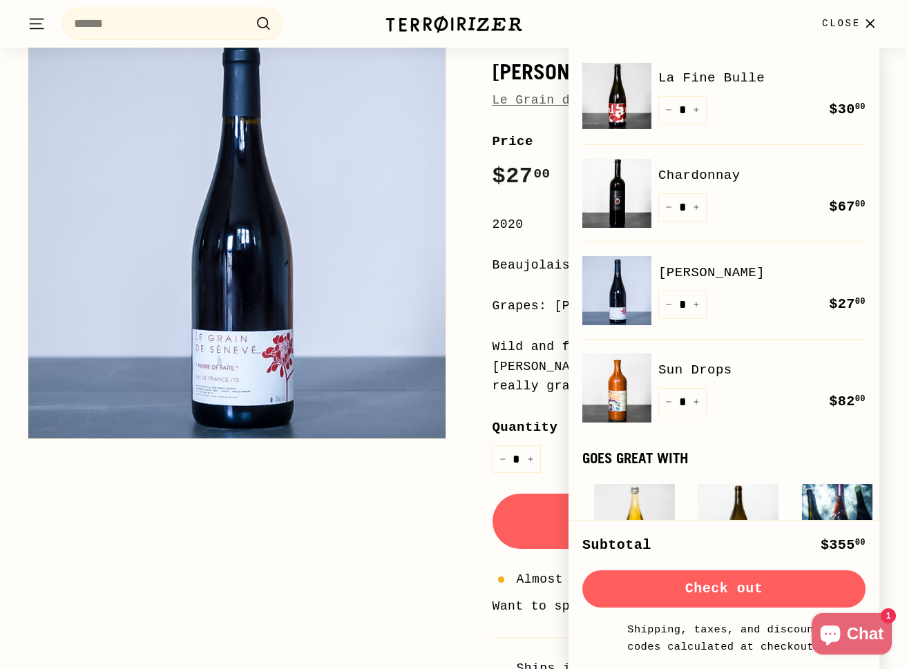
click at [743, 82] on link "La Fine Bulle" at bounding box center [761, 78] width 207 height 21
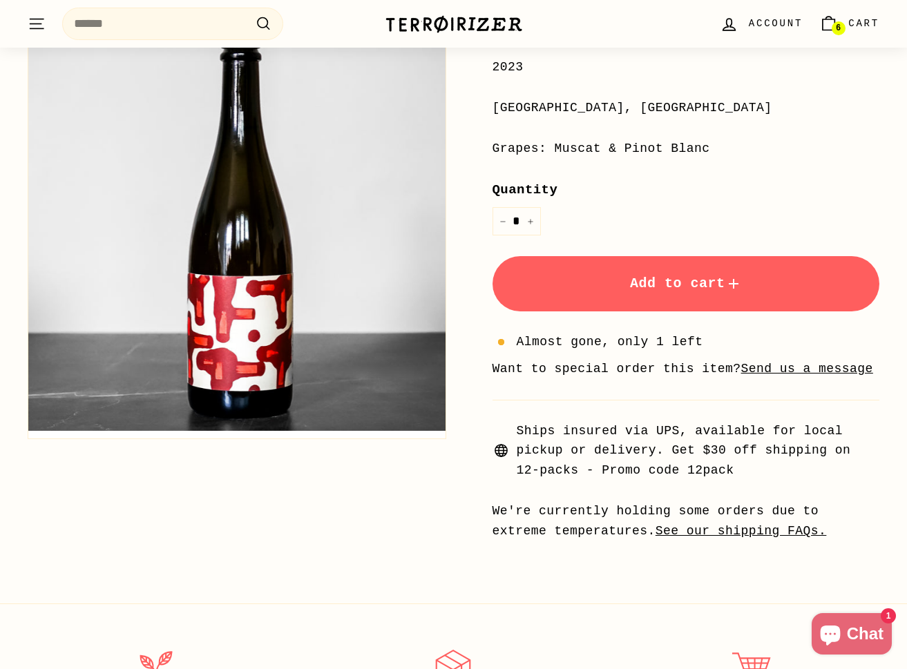
scroll to position [340, 0]
click at [846, 19] on link "6 Cart" at bounding box center [849, 23] width 77 height 41
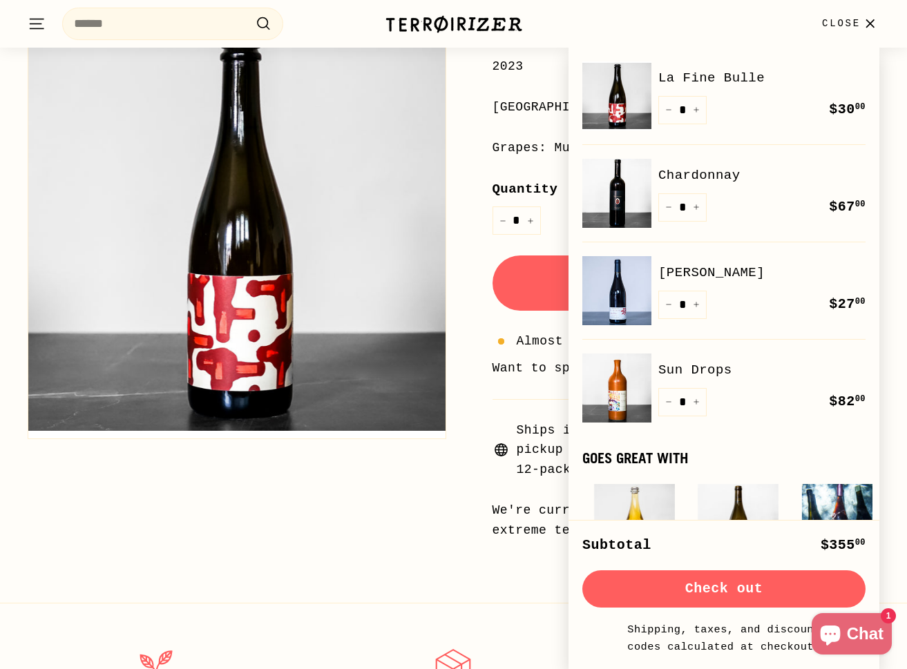
click at [683, 278] on link "[PERSON_NAME]" at bounding box center [761, 273] width 207 height 21
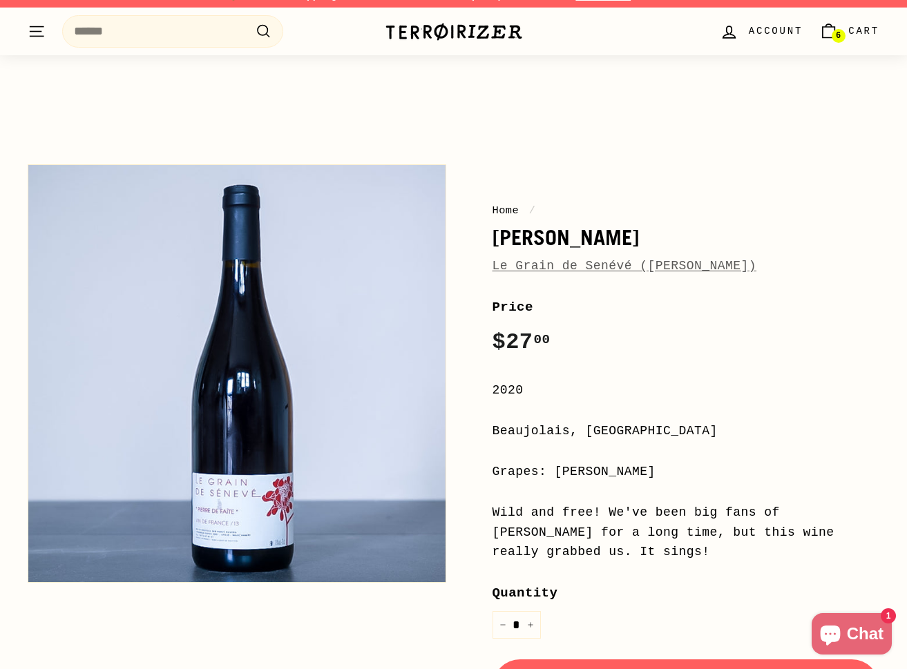
scroll to position [15, 0]
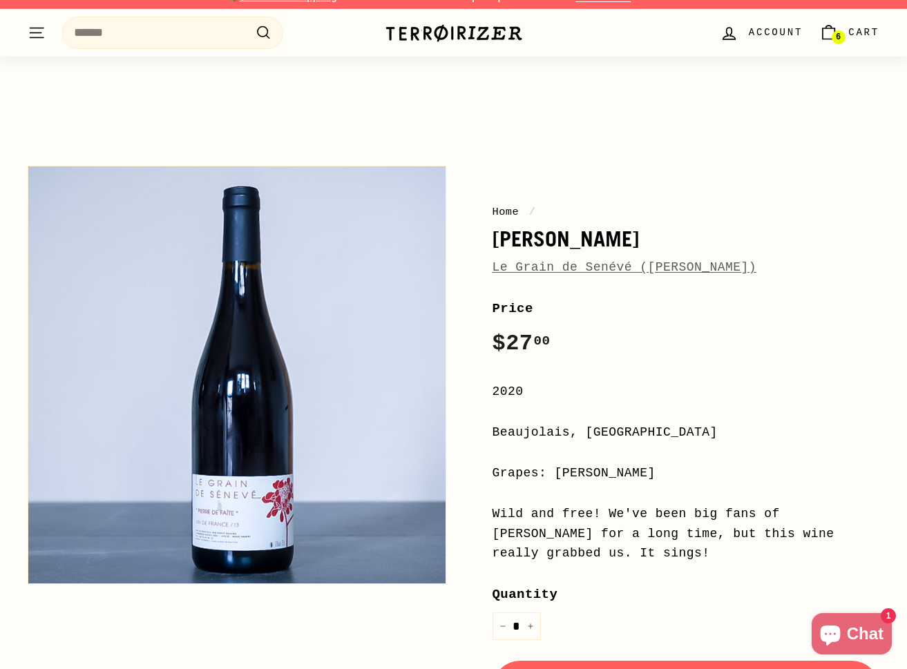
click at [846, 37] on link "6 Cart" at bounding box center [849, 32] width 77 height 41
